Goal: Find specific page/section: Find specific page/section

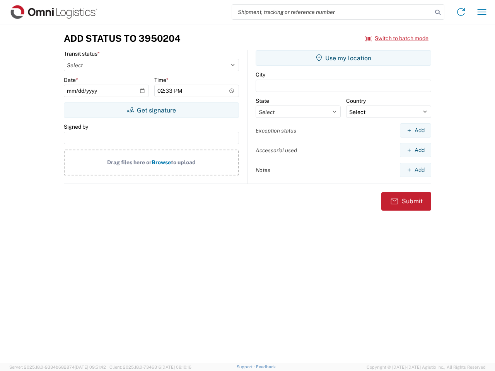
click at [332, 12] on input "search" at bounding box center [332, 12] width 200 height 15
click at [438, 12] on icon at bounding box center [437, 12] width 11 height 11
click at [461, 12] on icon at bounding box center [461, 12] width 12 height 12
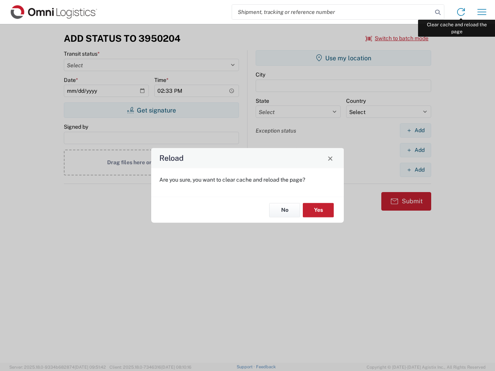
click at [482, 12] on div "Reload Are you sure, you want to clear cache and reload the page? No Yes" at bounding box center [247, 185] width 495 height 371
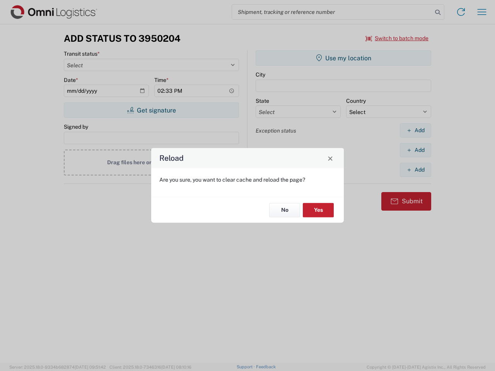
click at [397, 38] on div "Reload Are you sure, you want to clear cache and reload the page? No Yes" at bounding box center [247, 185] width 495 height 371
click at [151, 110] on div "Reload Are you sure, you want to clear cache and reload the page? No Yes" at bounding box center [247, 185] width 495 height 371
click at [343, 58] on div "Reload Are you sure, you want to clear cache and reload the page? No Yes" at bounding box center [247, 185] width 495 height 371
click at [415, 130] on div "Reload Are you sure, you want to clear cache and reload the page? No Yes" at bounding box center [247, 185] width 495 height 371
click at [415, 150] on div "Reload Are you sure, you want to clear cache and reload the page? No Yes" at bounding box center [247, 185] width 495 height 371
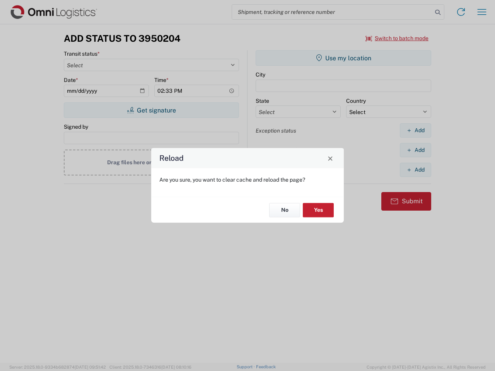
click at [415, 170] on div "Reload Are you sure, you want to clear cache and reload the page? No Yes" at bounding box center [247, 185] width 495 height 371
